Goal: Information Seeking & Learning: Check status

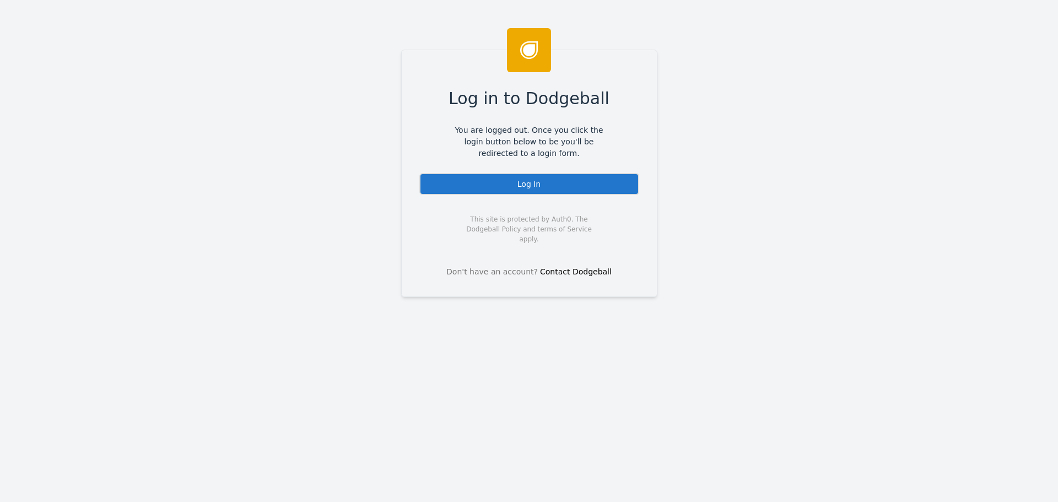
click at [506, 185] on div "Log In" at bounding box center [529, 184] width 220 height 22
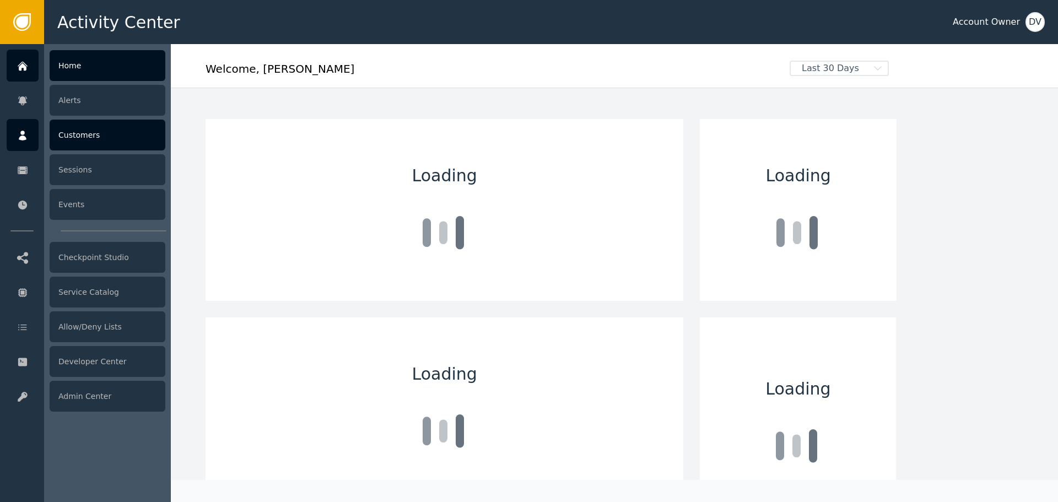
click at [16, 137] on div at bounding box center [23, 135] width 32 height 32
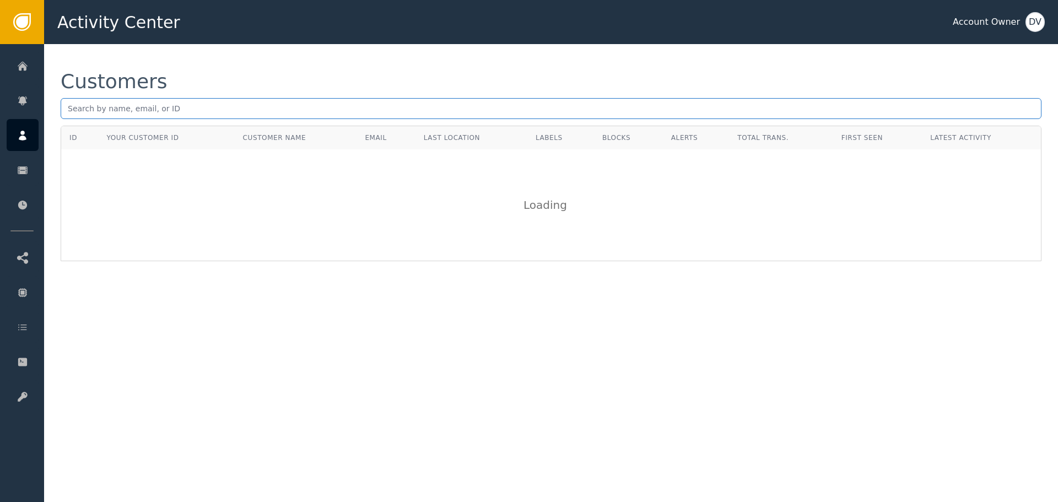
click at [257, 107] on input "text" at bounding box center [551, 108] width 981 height 21
paste input "[EMAIL_ADDRESS][DOMAIN_NAME]"
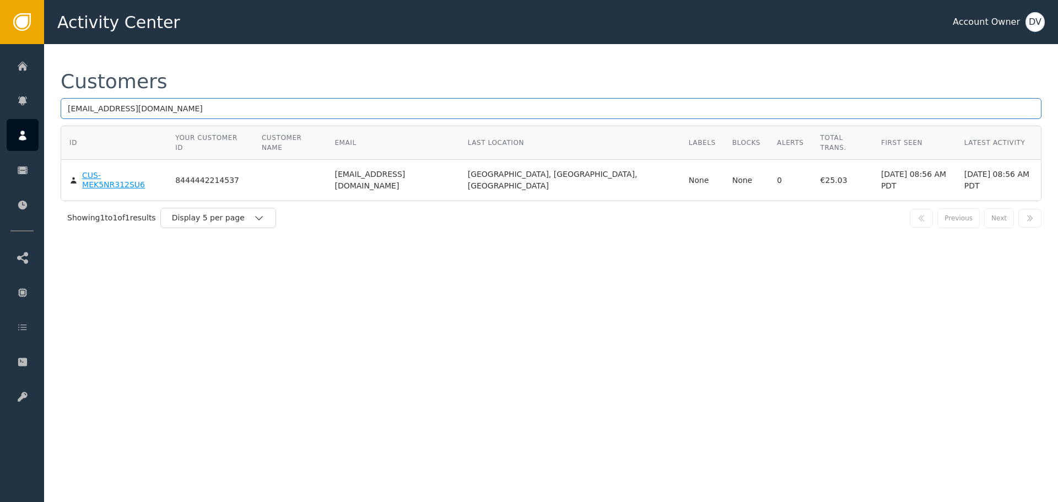
type input "[EMAIL_ADDRESS][DOMAIN_NAME]"
click at [106, 148] on div "Customer : ID Dodgeball's Short ID. Used to reference this customer within our …" at bounding box center [110, 120] width 165 height 56
click at [106, 171] on div "CUS-MEK5NR312SU6" at bounding box center [120, 180] width 77 height 19
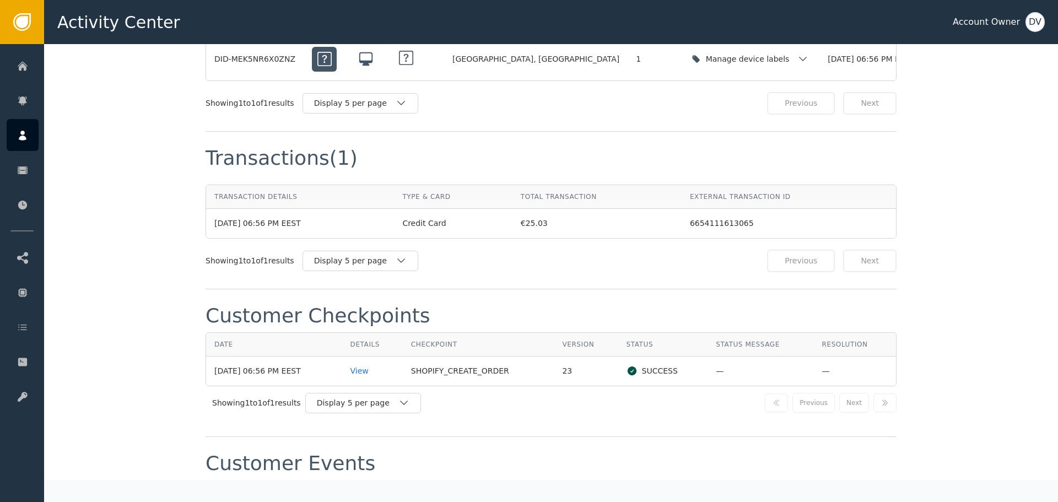
scroll to position [1047, 0]
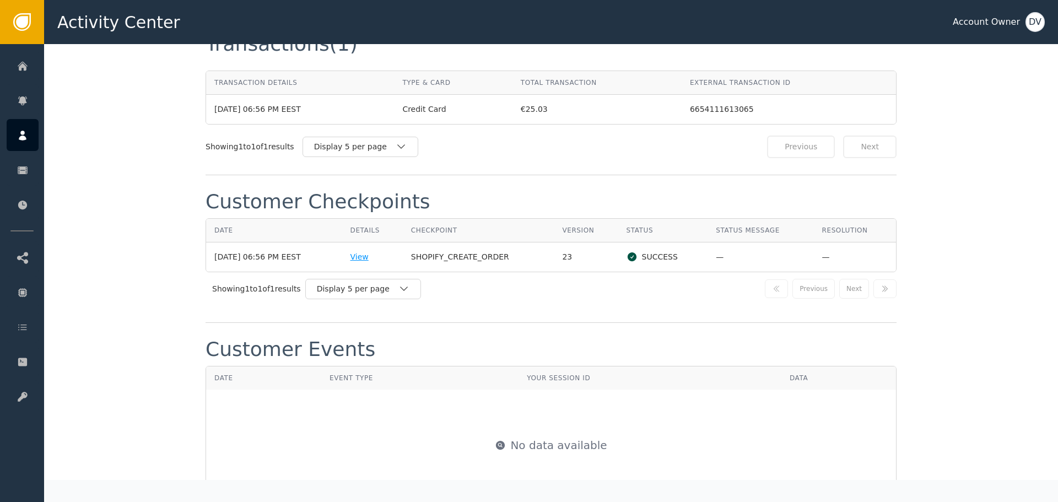
click at [368, 251] on div "View" at bounding box center [372, 257] width 44 height 12
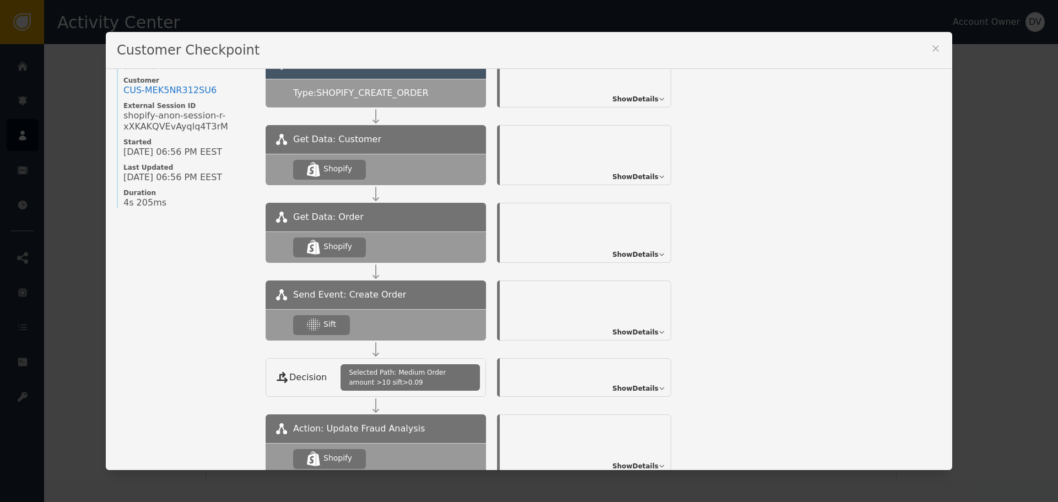
scroll to position [130, 0]
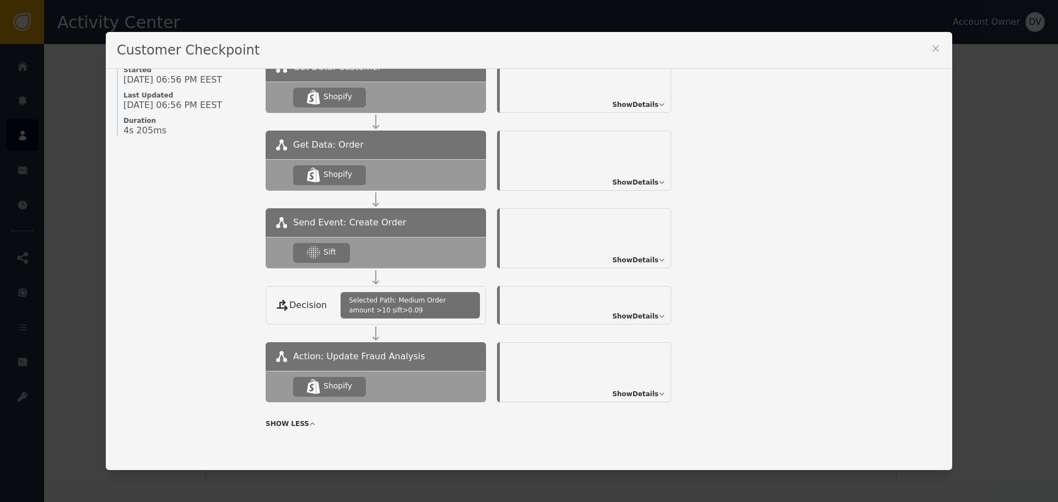
click at [632, 259] on span "Show Details" at bounding box center [635, 260] width 46 height 10
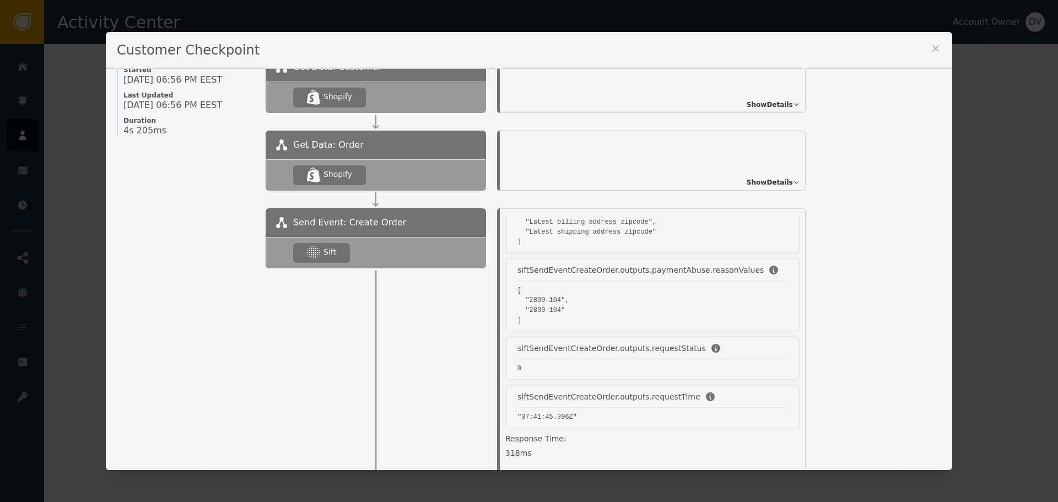
scroll to position [371, 0]
